Goal: Information Seeking & Learning: Learn about a topic

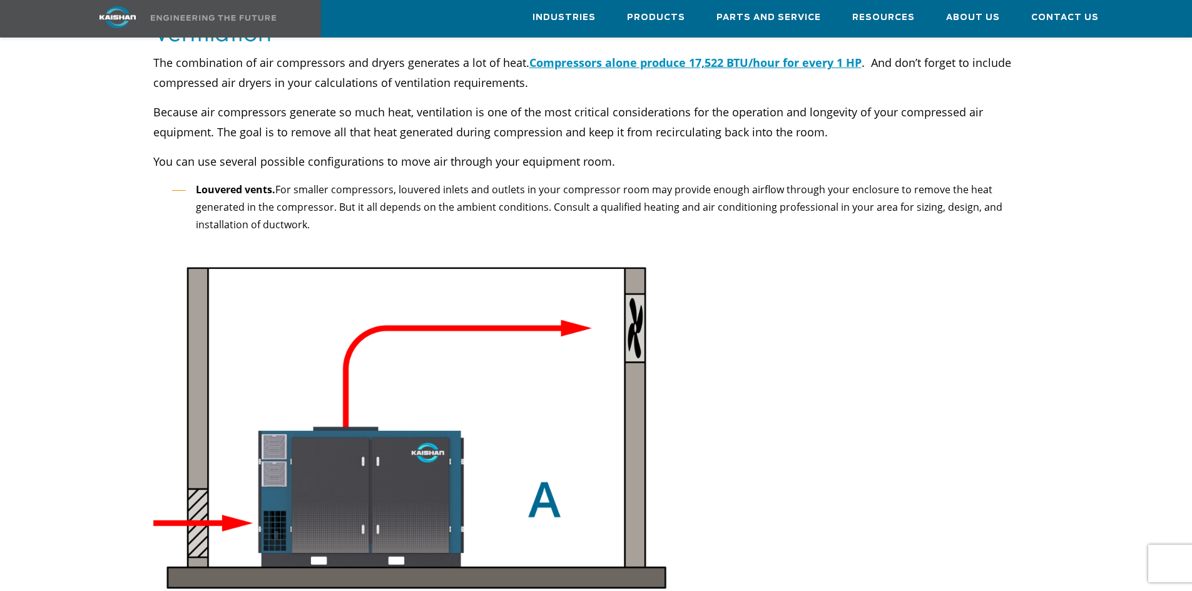
scroll to position [2502, 0]
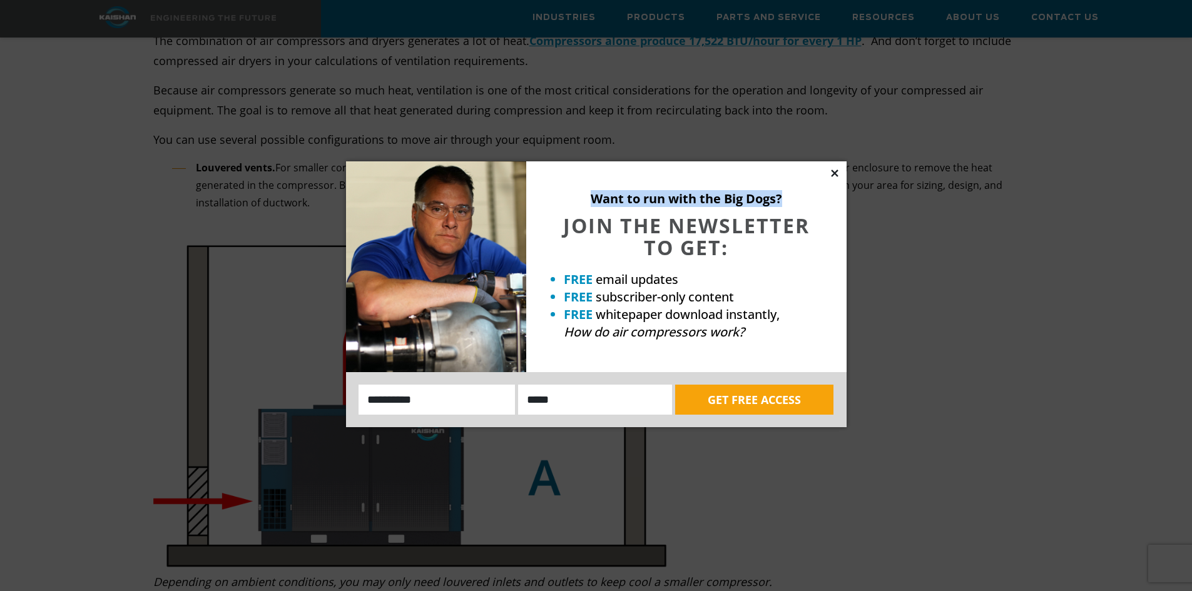
click at [839, 175] on div "Want to run with the Big Dogs? JOIN THE NEWSLETTER TO GET: FREE email updates F…" at bounding box center [596, 294] width 500 height 266
click at [831, 173] on icon at bounding box center [834, 173] width 11 height 11
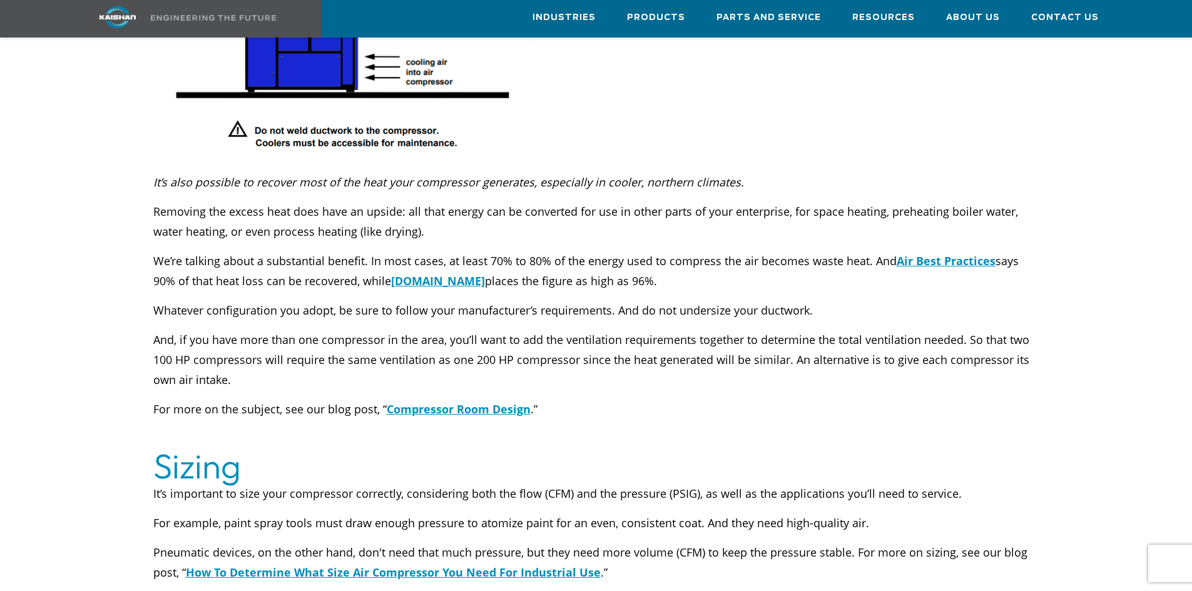
scroll to position [3691, 0]
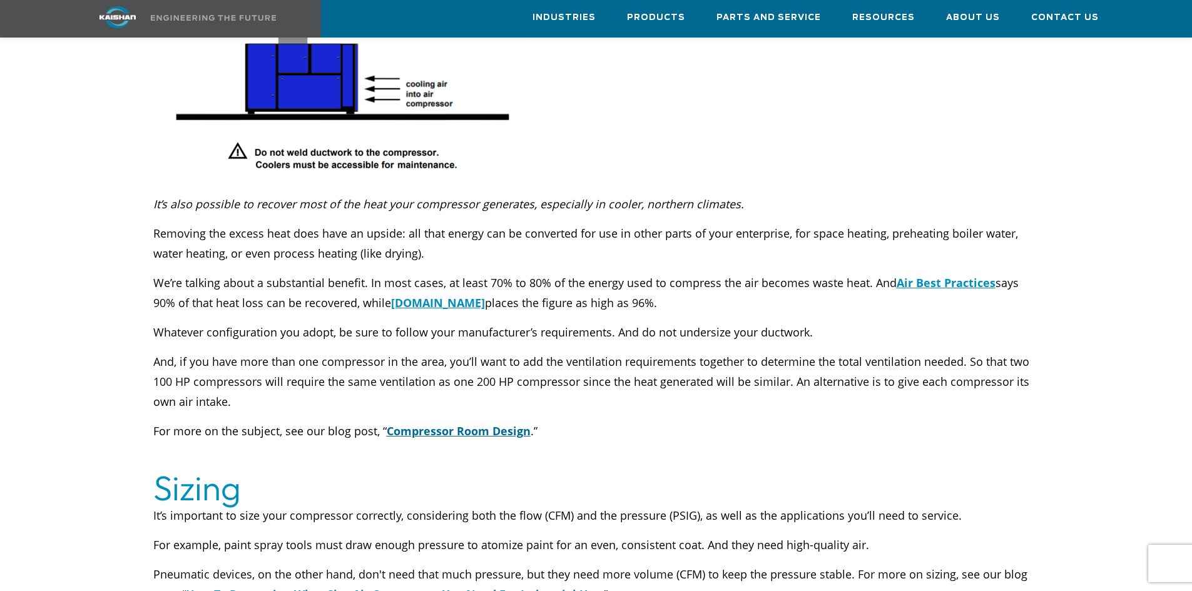
click at [491, 423] on u "Compressor Room Design" at bounding box center [459, 430] width 144 height 15
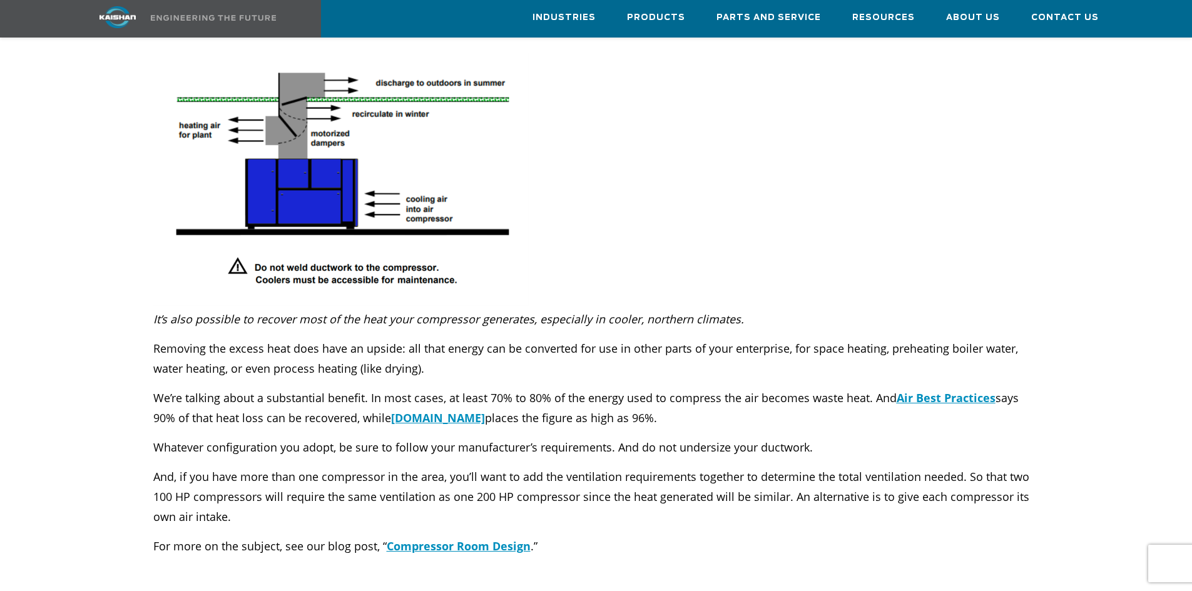
scroll to position [3565, 0]
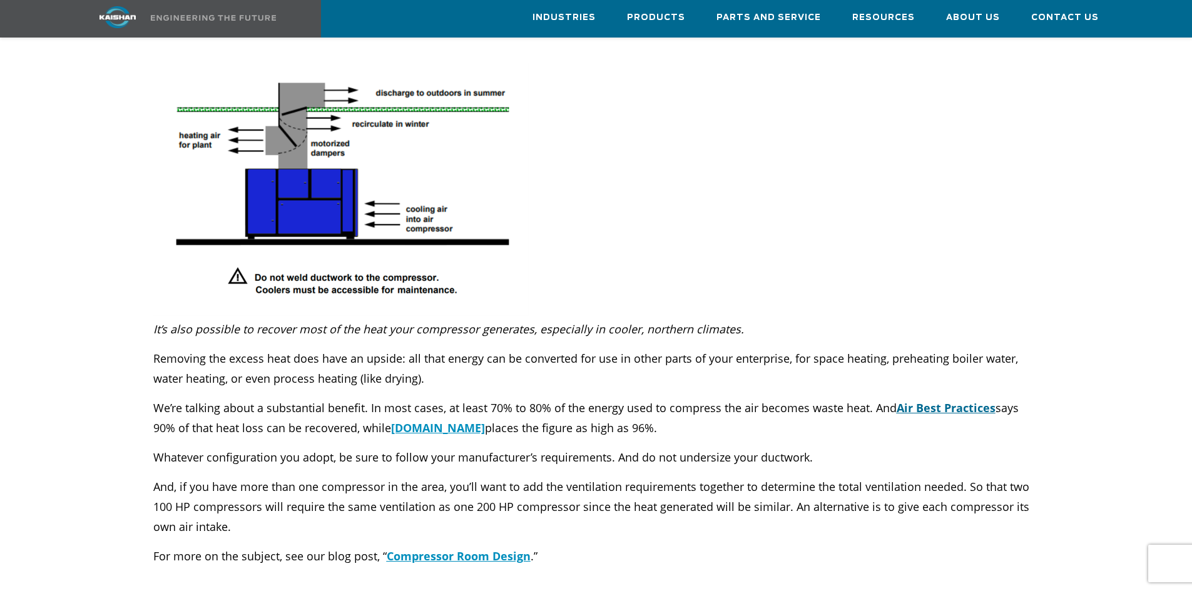
click at [930, 400] on u "Air Best Practices" at bounding box center [945, 407] width 99 height 15
click at [433, 420] on u "Manufacturing.net" at bounding box center [438, 427] width 94 height 15
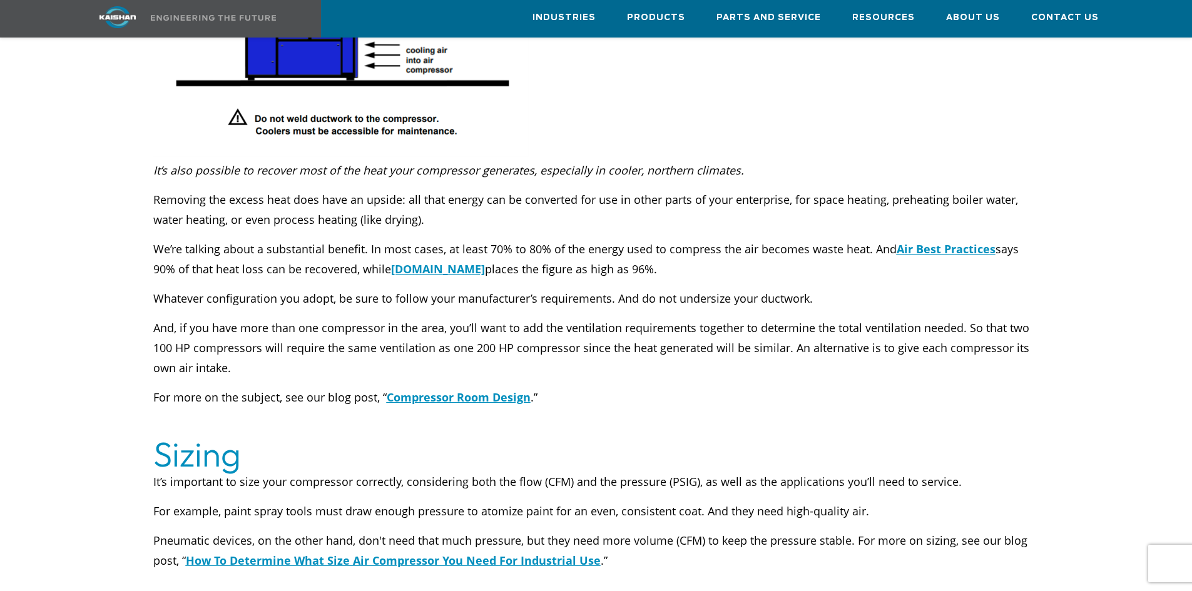
scroll to position [3753, 0]
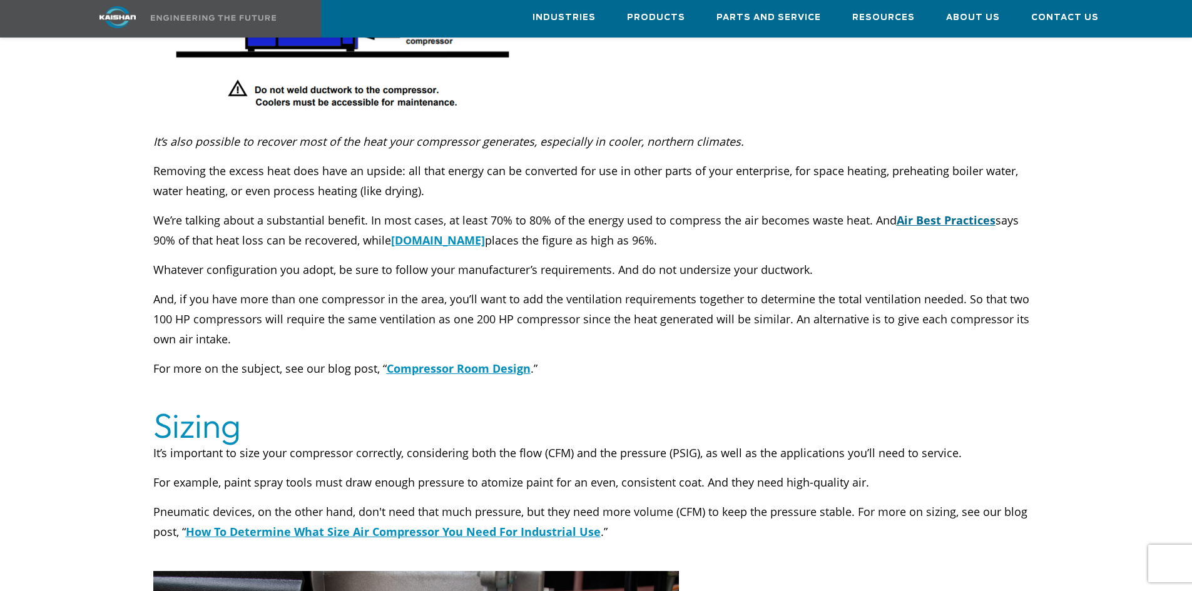
click at [965, 213] on u "Air Best Practices" at bounding box center [945, 220] width 99 height 15
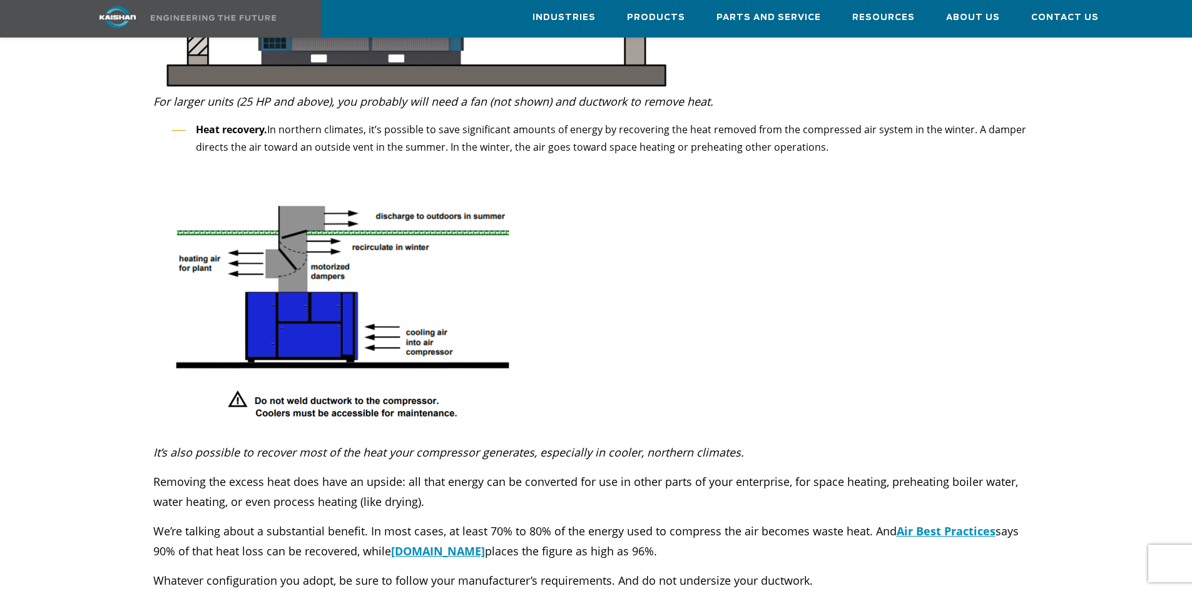
scroll to position [3503, 0]
